Goal: Information Seeking & Learning: Understand process/instructions

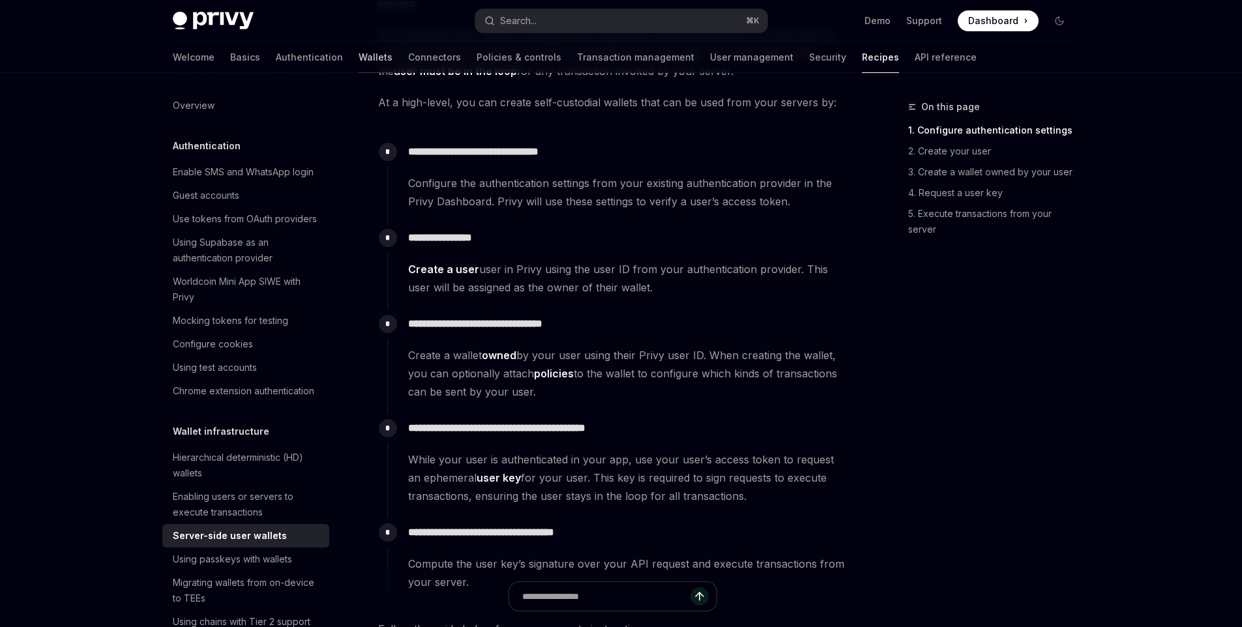
click at [359, 63] on link "Wallets" at bounding box center [376, 57] width 34 height 31
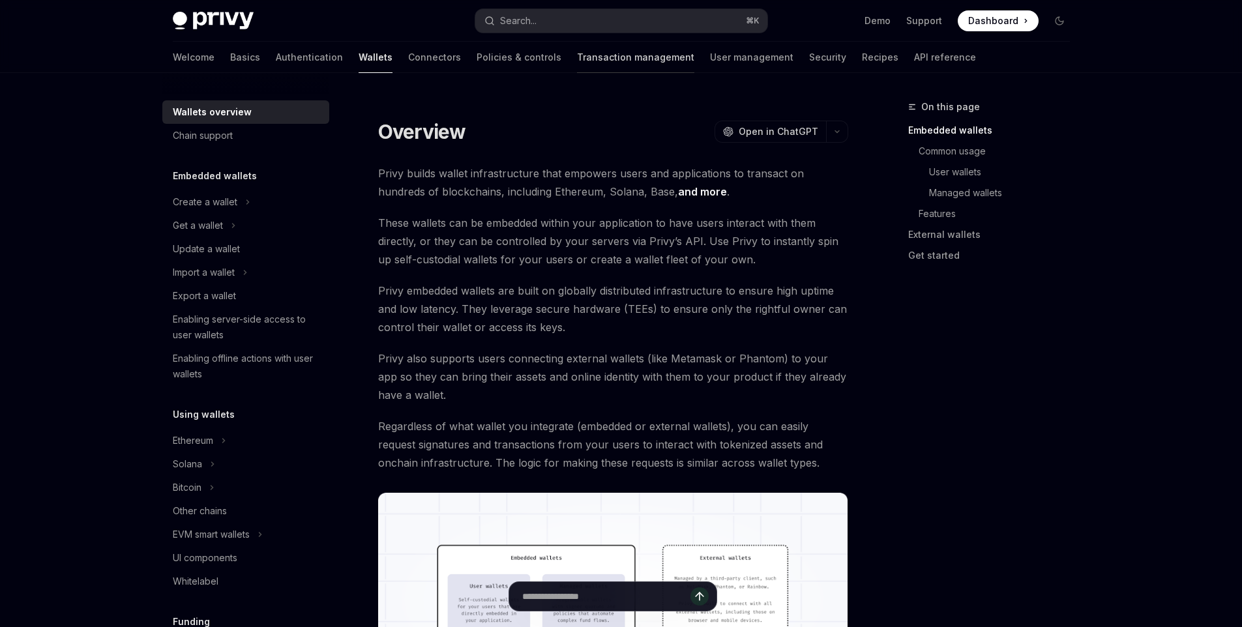
click at [577, 58] on link "Transaction management" at bounding box center [635, 57] width 117 height 31
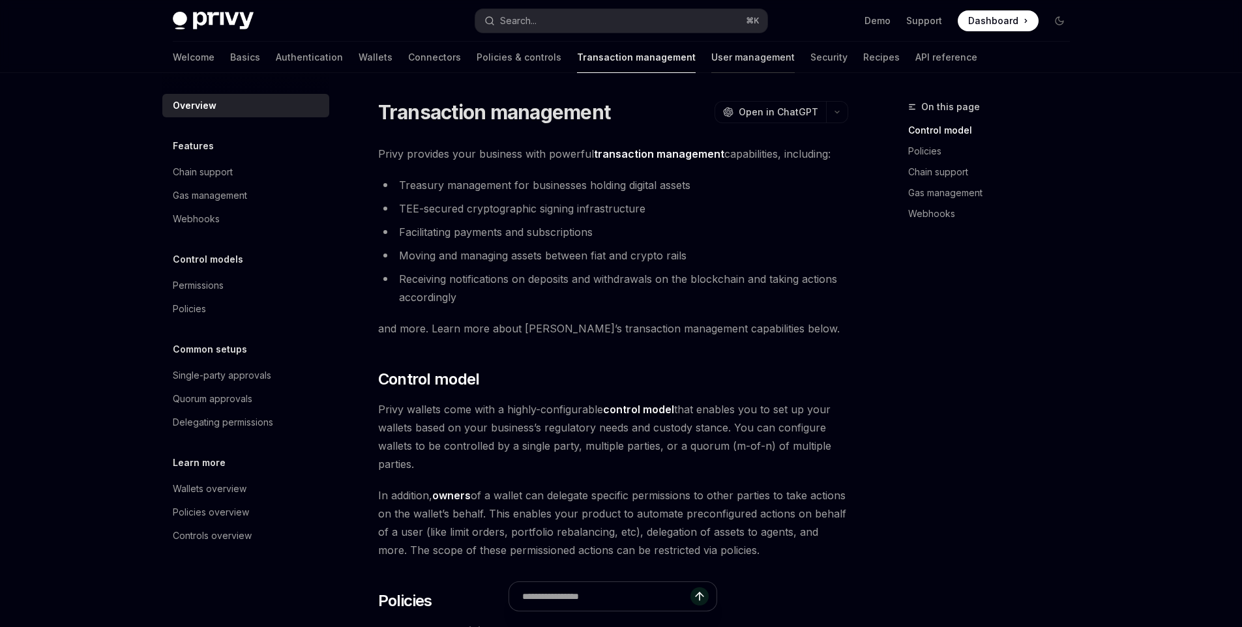
click at [711, 60] on link "User management" at bounding box center [752, 57] width 83 height 31
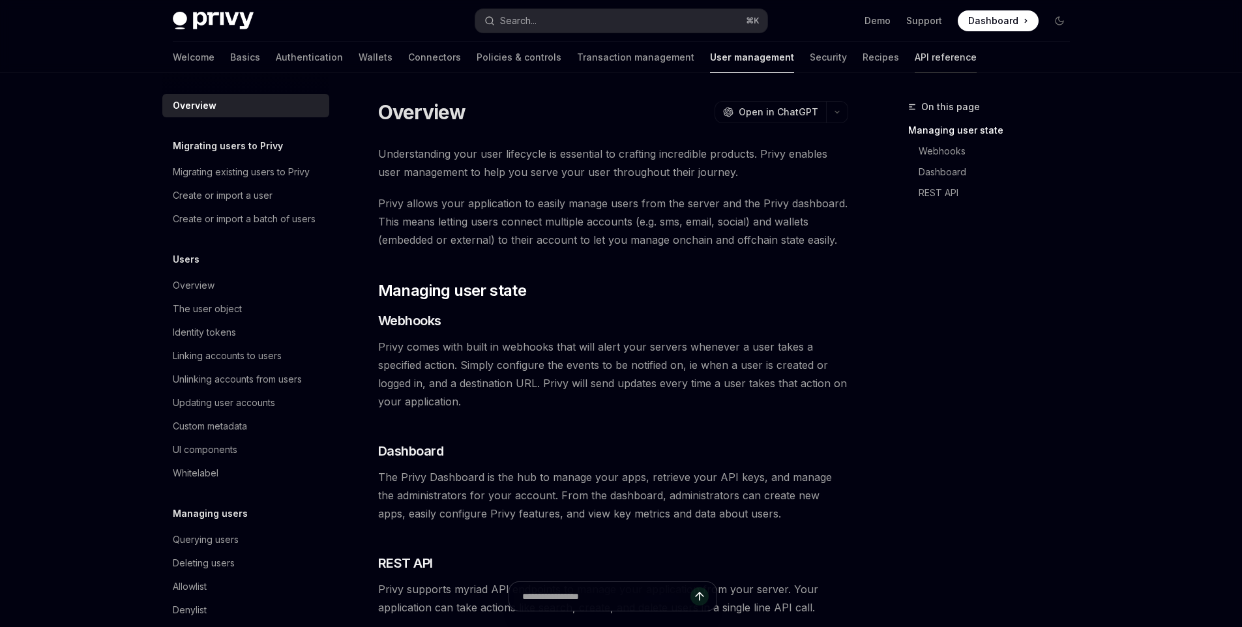
click at [915, 60] on link "API reference" at bounding box center [946, 57] width 62 height 31
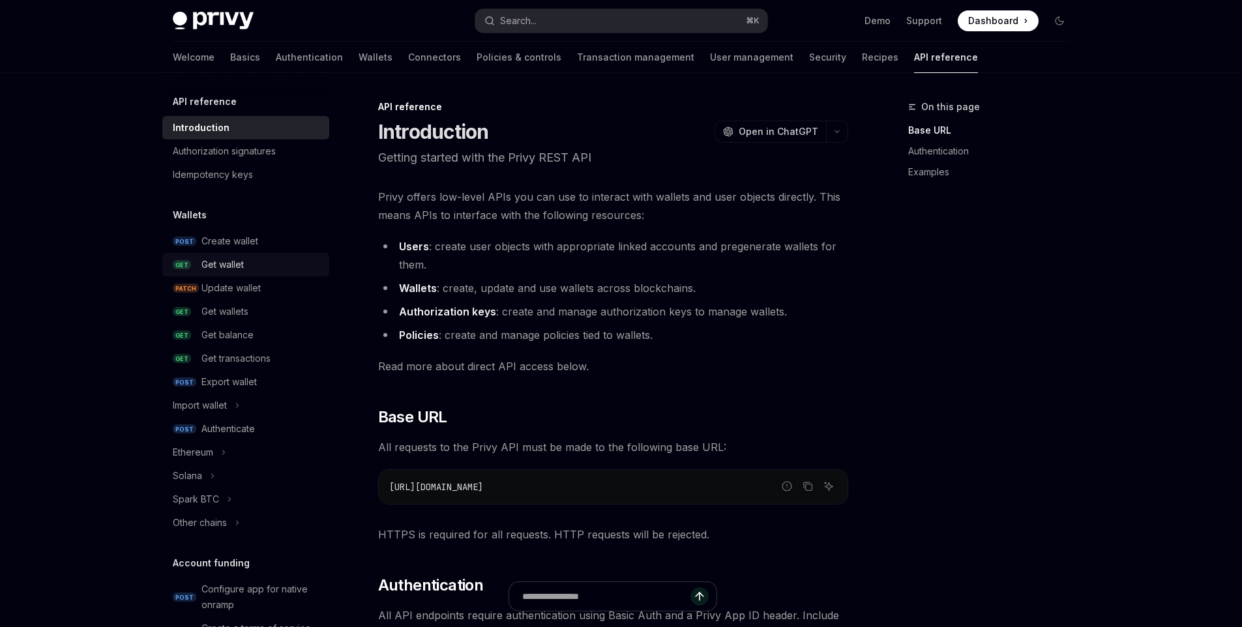
click at [265, 258] on div "Get wallet" at bounding box center [261, 265] width 120 height 16
type textarea "*"
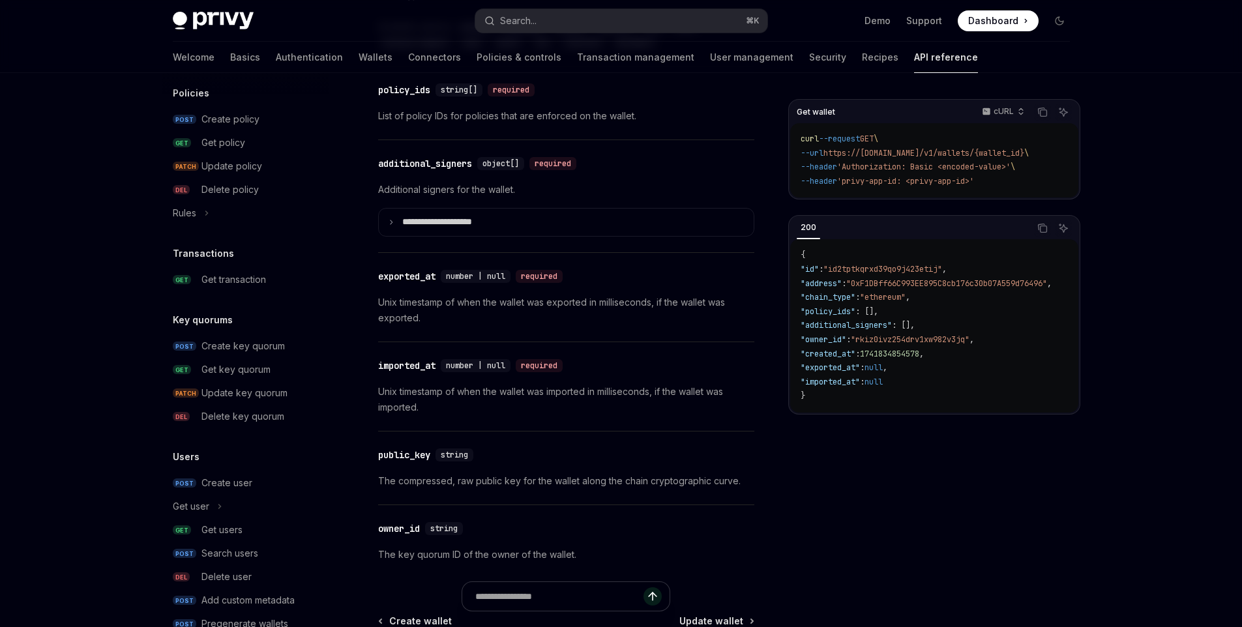
scroll to position [743, 0]
